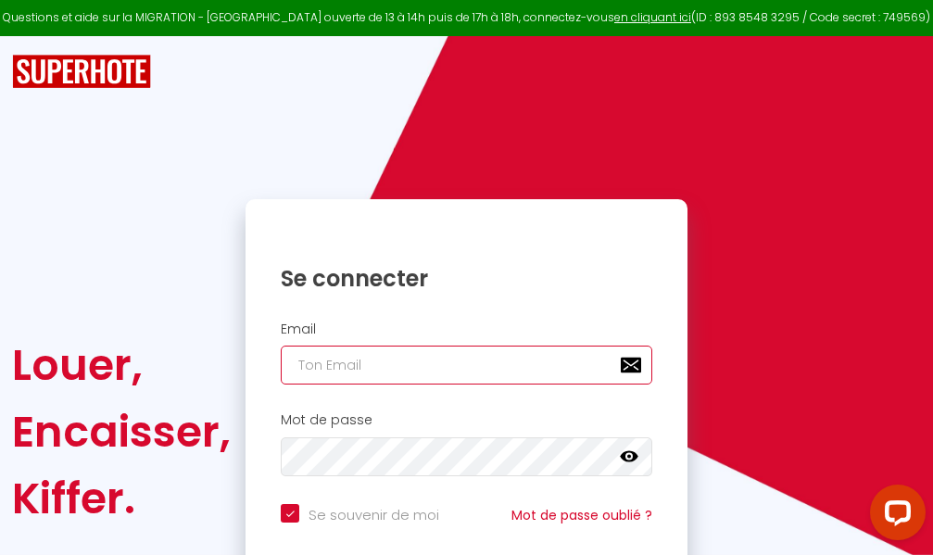
click at [445, 372] on input "email" at bounding box center [466, 364] width 371 height 39
type input "m"
checkbox input "true"
type input "ma"
checkbox input "true"
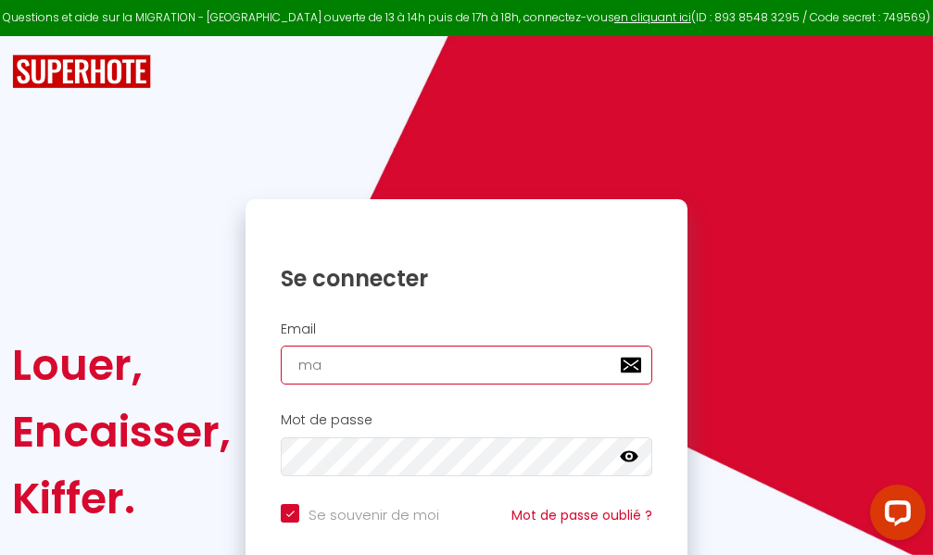
type input "mar"
checkbox input "true"
type input "marc"
checkbox input "true"
type input "marcd"
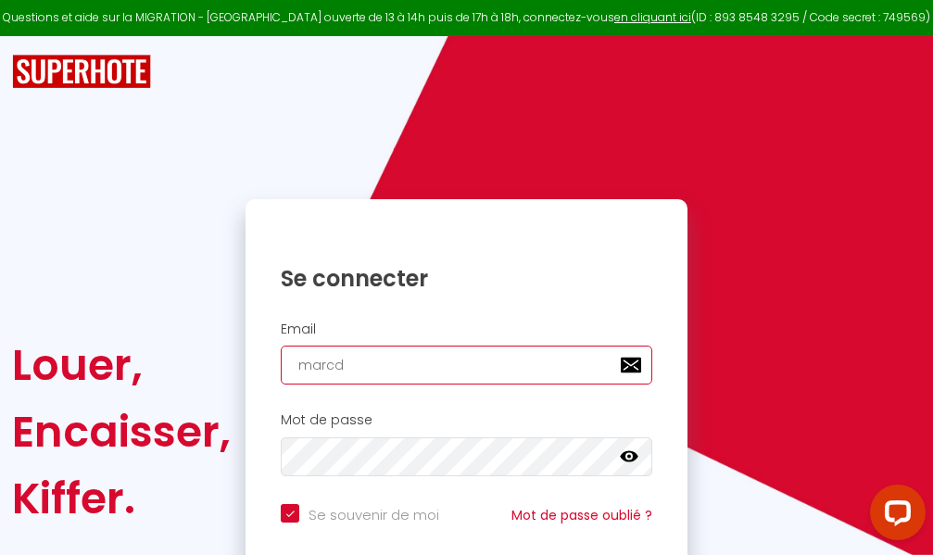
checkbox input "true"
type input "marcdp"
checkbox input "true"
type input "marcdpo"
checkbox input "true"
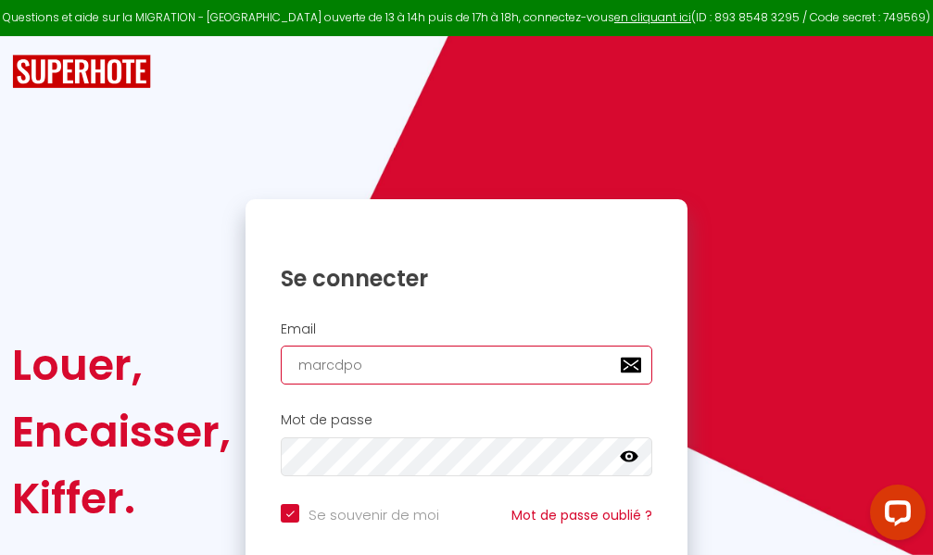
type input "marcdpoz"
checkbox input "true"
type input "marcdpoz."
checkbox input "true"
type input "marcdpoz.l"
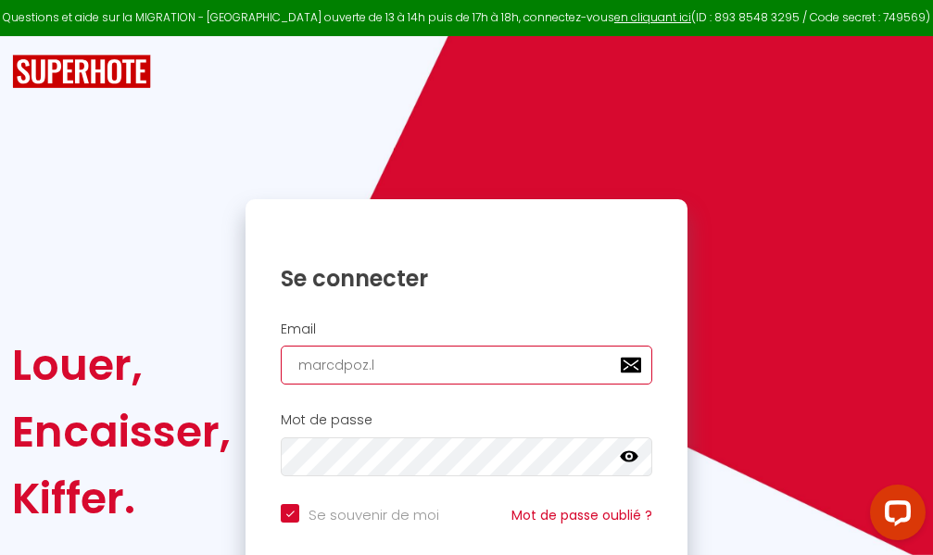
checkbox input "true"
type input "marcdpoz.lo"
checkbox input "true"
type input "marcdpoz.loc"
checkbox input "true"
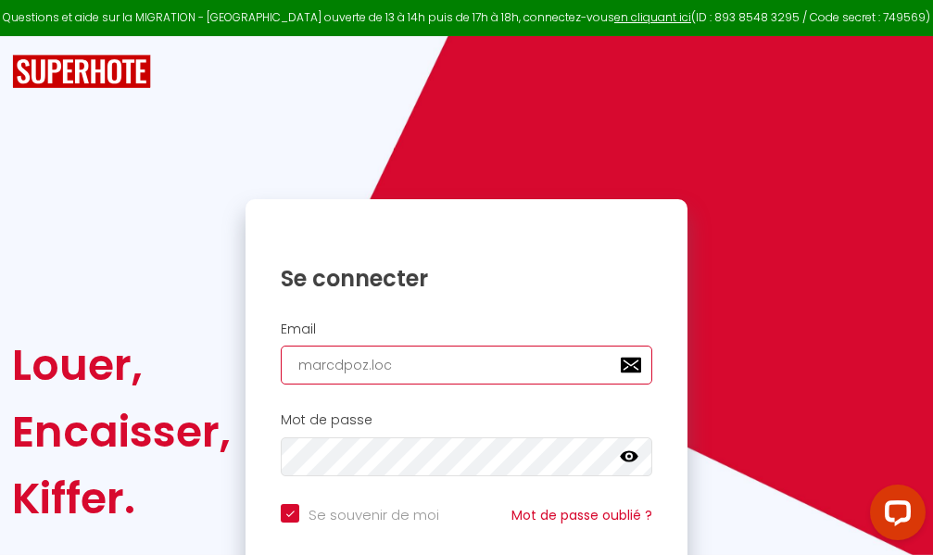
type input "marcdpoz.loca"
checkbox input "true"
type input "marcdpoz.locat"
checkbox input "true"
type input "marcdpoz.locati"
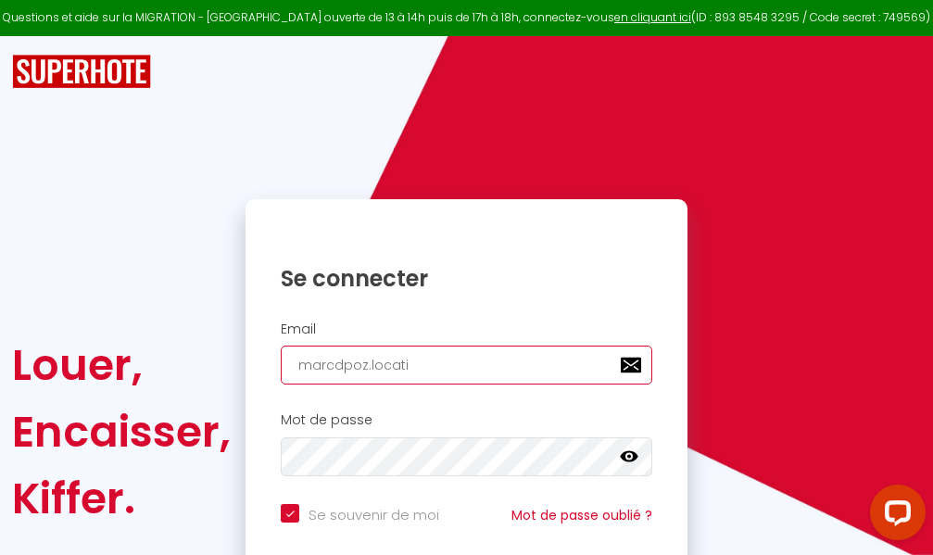
checkbox input "true"
type input "marcdpoz.locatio"
checkbox input "true"
type input "marcdpoz.location"
checkbox input "true"
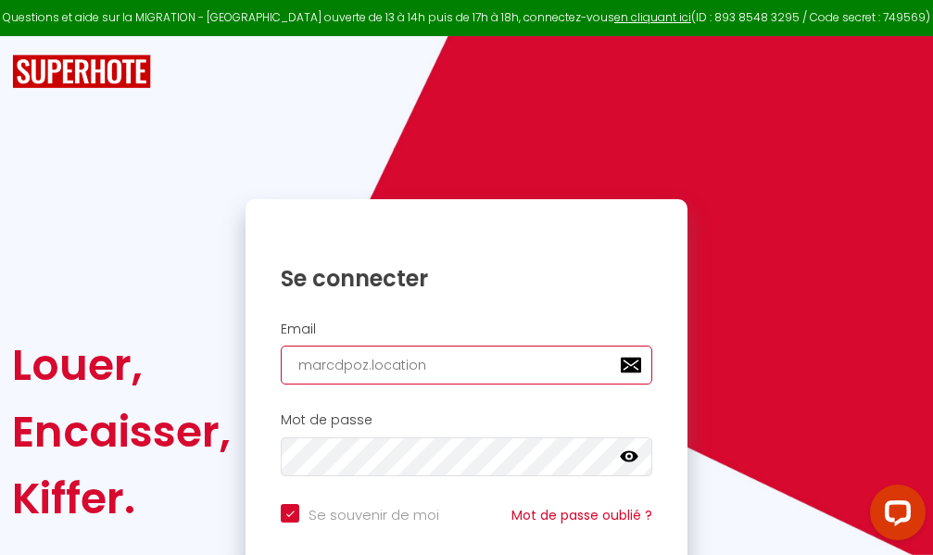
type input "marcdpoz.location@"
checkbox input "true"
type input "marcdpoz.location@g"
checkbox input "true"
type input "marcdpoz.location@gm"
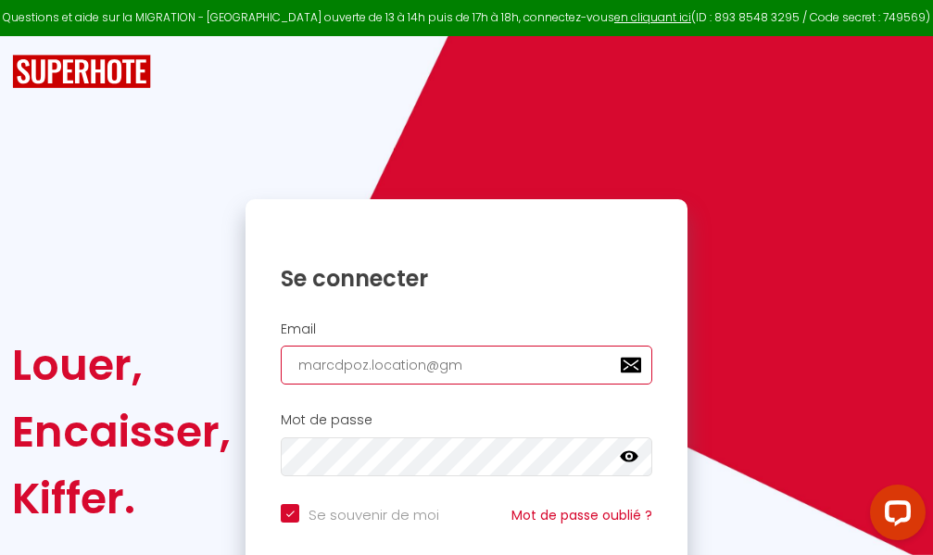
checkbox input "true"
type input "marcdpoz.location@gma"
checkbox input "true"
type input "marcdpoz.location@gmai"
checkbox input "true"
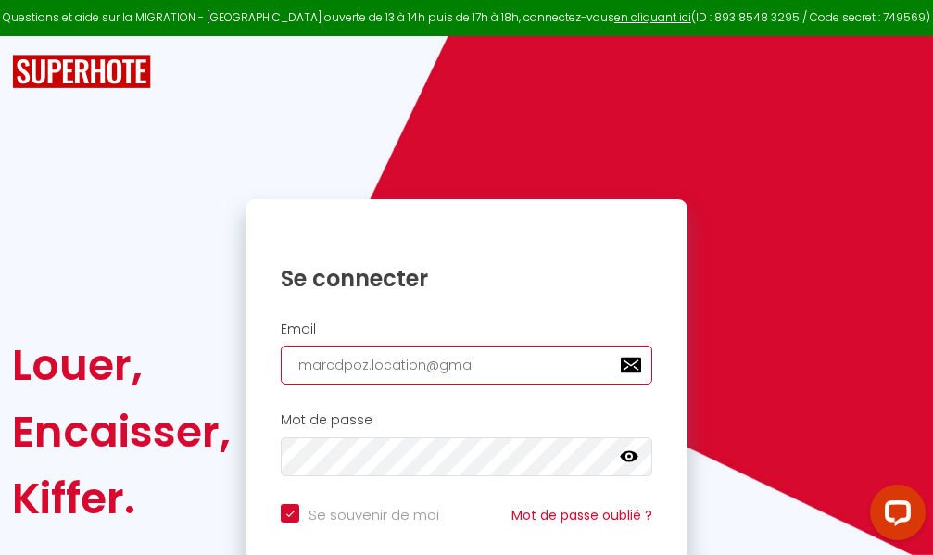
type input "[EMAIL_ADDRESS]"
checkbox input "true"
type input "[EMAIL_ADDRESS]."
checkbox input "true"
type input "marcdpoz.location@gmail.c"
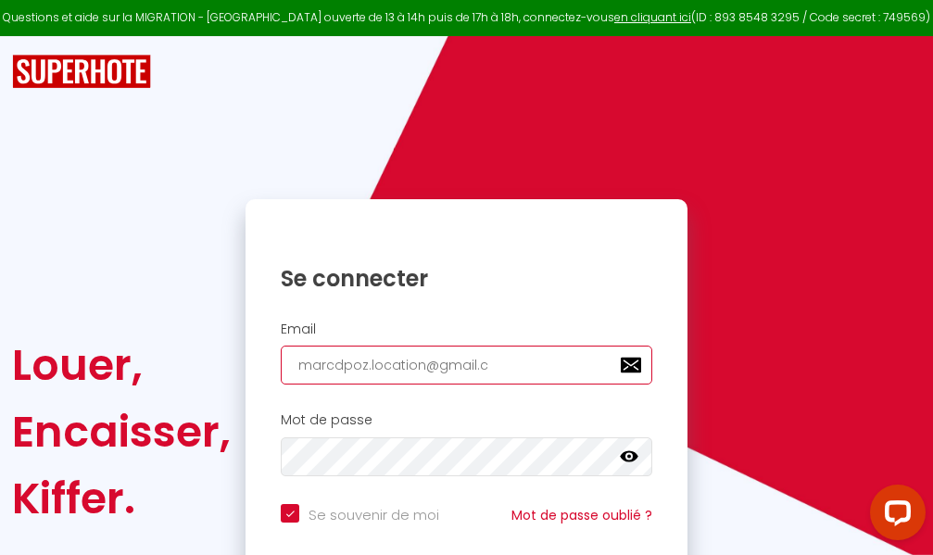
checkbox input "true"
type input "[EMAIL_ADDRESS][DOMAIN_NAME]"
checkbox input "true"
type input "[EMAIL_ADDRESS][DOMAIN_NAME]"
checkbox input "true"
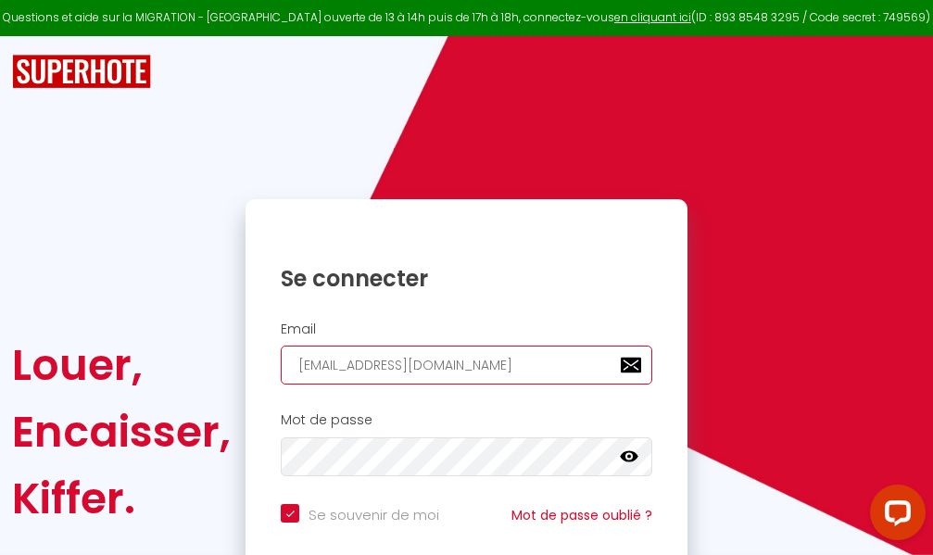
type input "[EMAIL_ADDRESS][DOMAIN_NAME]"
